Goal: Book appointment/travel/reservation

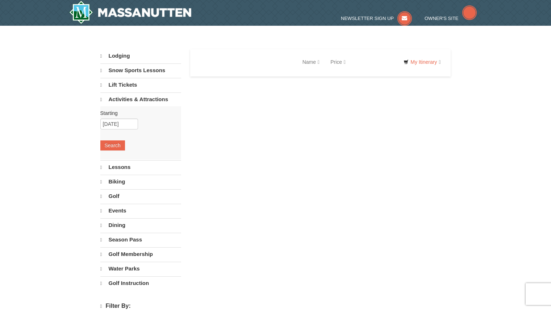
select select "10"
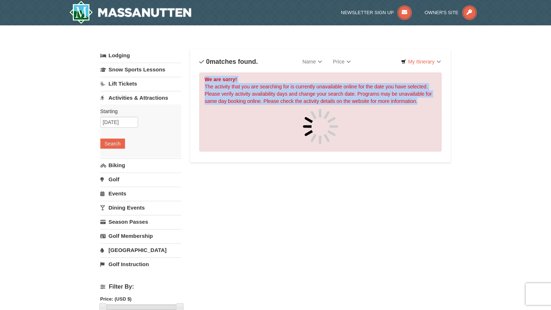
drag, startPoint x: 280, startPoint y: 82, endPoint x: 428, endPoint y: 104, distance: 149.3
click at [428, 104] on div "We are sorry! The activity that you are searching for is currently unavailable …" at bounding box center [320, 111] width 243 height 79
click at [492, 100] on div "× Categories List Filter My Itinerary Questions? 1-540-289-9441 Lodging Arrival…" at bounding box center [275, 282] width 551 height 514
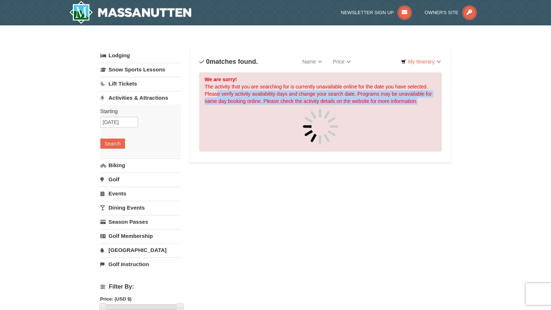
drag, startPoint x: 417, startPoint y: 98, endPoint x: 280, endPoint y: 80, distance: 138.0
click at [217, 89] on div "We are sorry! The activity that you are searching for is currently unavailable …" at bounding box center [320, 111] width 243 height 79
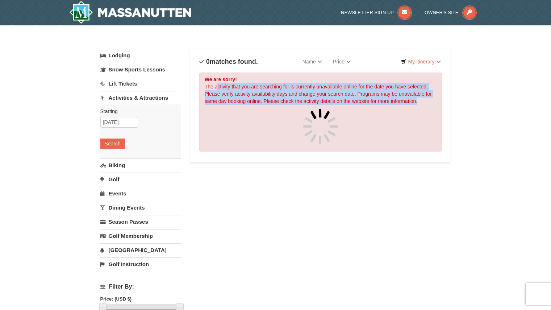
click at [450, 88] on div "Sort By Name Name (A to Z) Name (Z to A) Price Price (Low to High) Price (High …" at bounding box center [320, 105] width 261 height 113
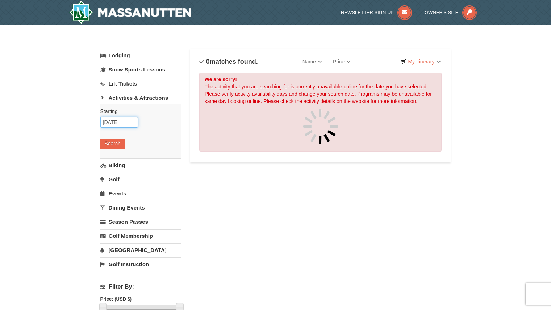
click at [117, 124] on input "[DATE]" at bounding box center [119, 122] width 38 height 11
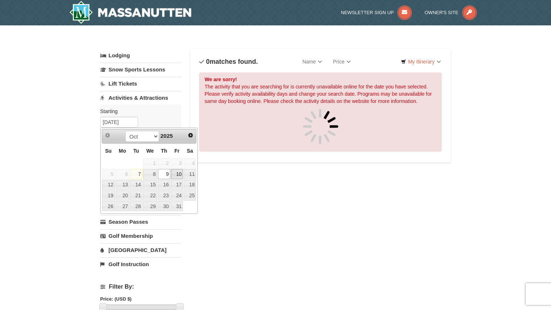
click at [179, 173] on link "10" at bounding box center [177, 174] width 12 height 10
type input "10/10/2025"
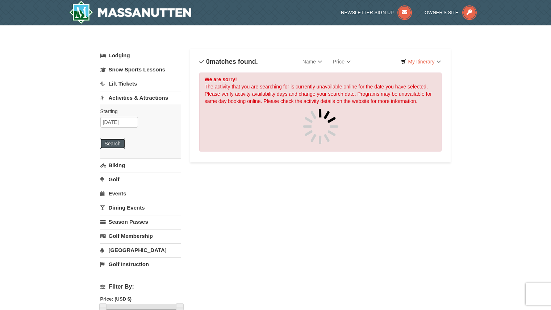
click at [103, 144] on button "Search" at bounding box center [112, 143] width 25 height 10
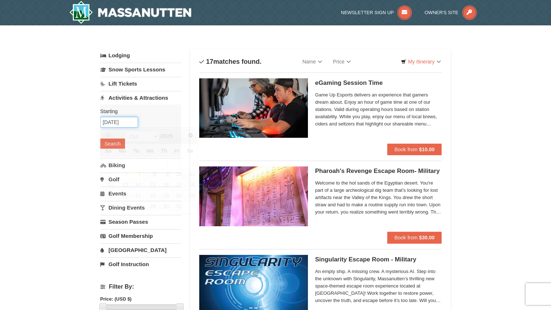
click at [125, 123] on input "10/10/2025" at bounding box center [119, 122] width 38 height 11
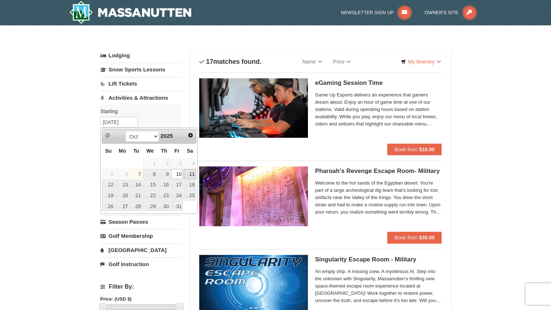
click at [187, 176] on link "11" at bounding box center [190, 174] width 12 height 10
type input "[DATE]"
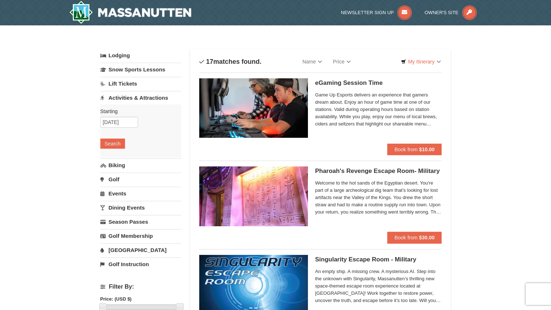
click at [109, 150] on div "Starting Please format dates MM/DD/YYYY Please format dates MM/DD/YYYY 10/11/20…" at bounding box center [140, 130] width 81 height 53
click at [110, 146] on button "Search" at bounding box center [112, 143] width 25 height 10
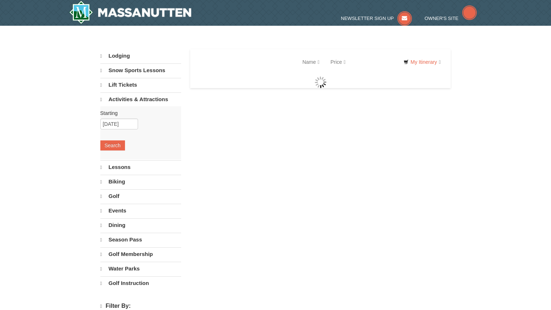
select select "10"
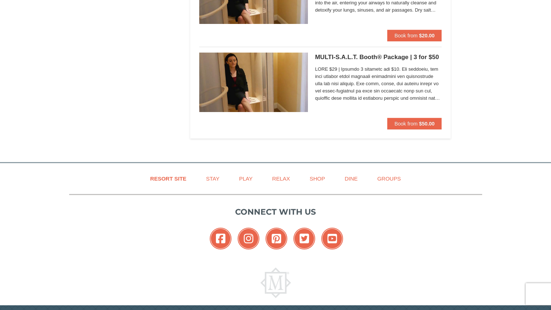
scroll to position [1991, 0]
